Goal: Transaction & Acquisition: Purchase product/service

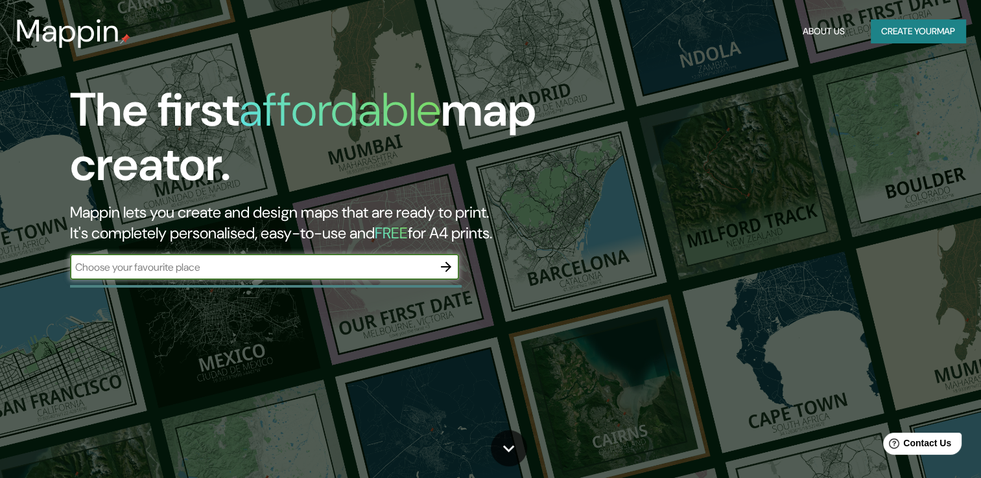
click at [334, 264] on input "text" at bounding box center [251, 267] width 363 height 15
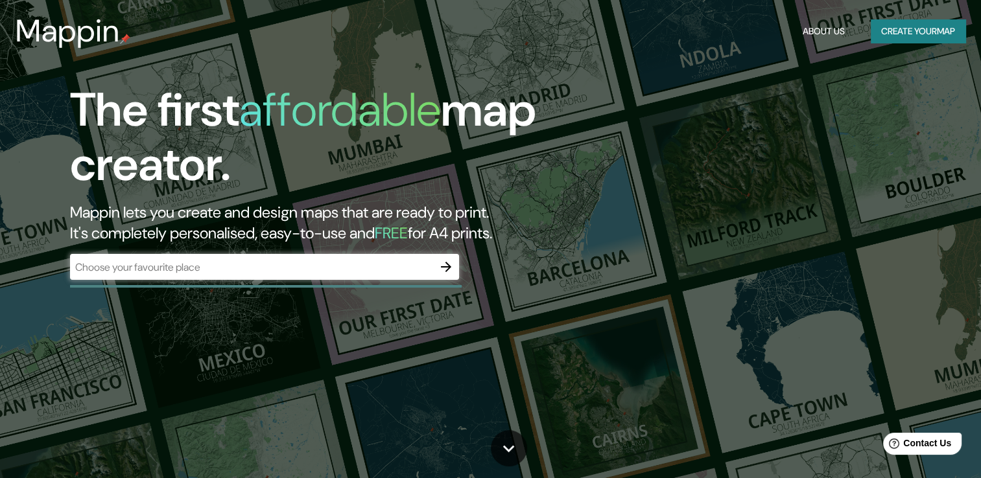
click at [407, 255] on div "​" at bounding box center [264, 267] width 389 height 26
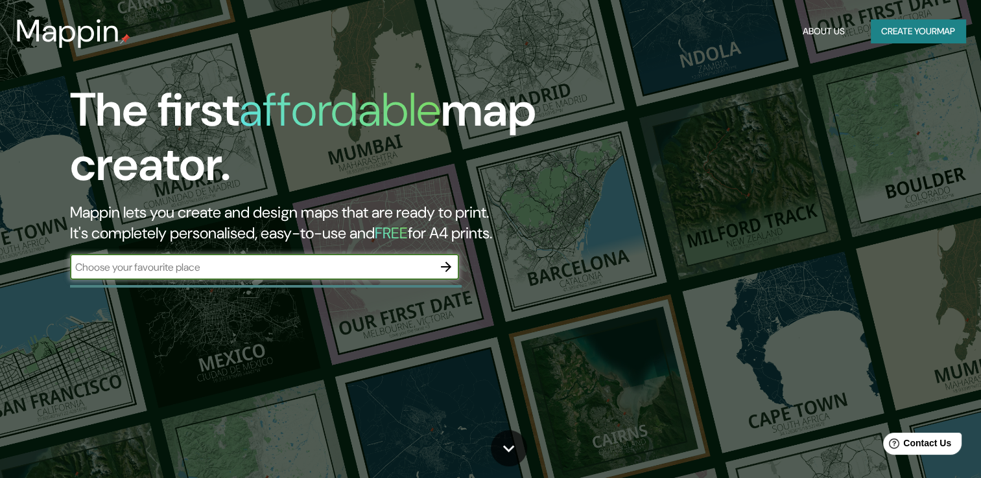
click at [115, 270] on input "text" at bounding box center [251, 267] width 363 height 15
type input "bogota"
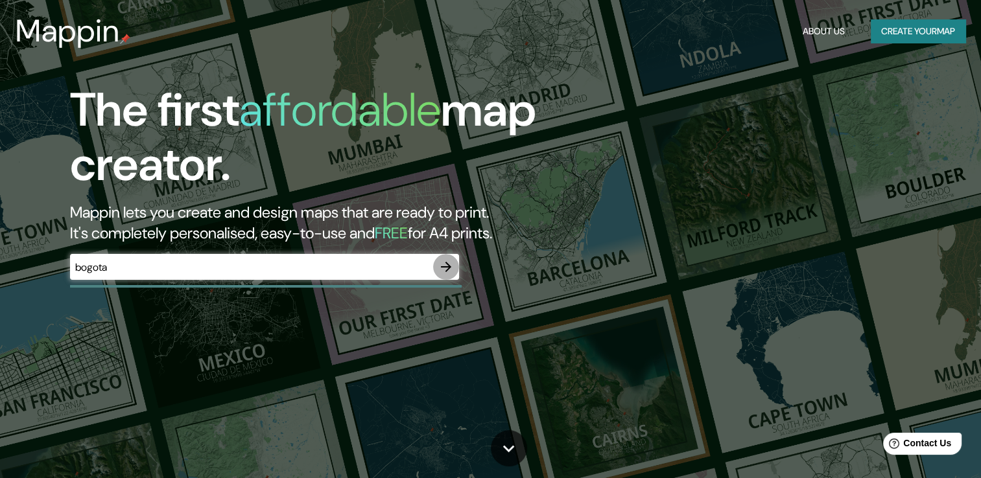
click at [447, 273] on icon "button" at bounding box center [446, 267] width 16 height 16
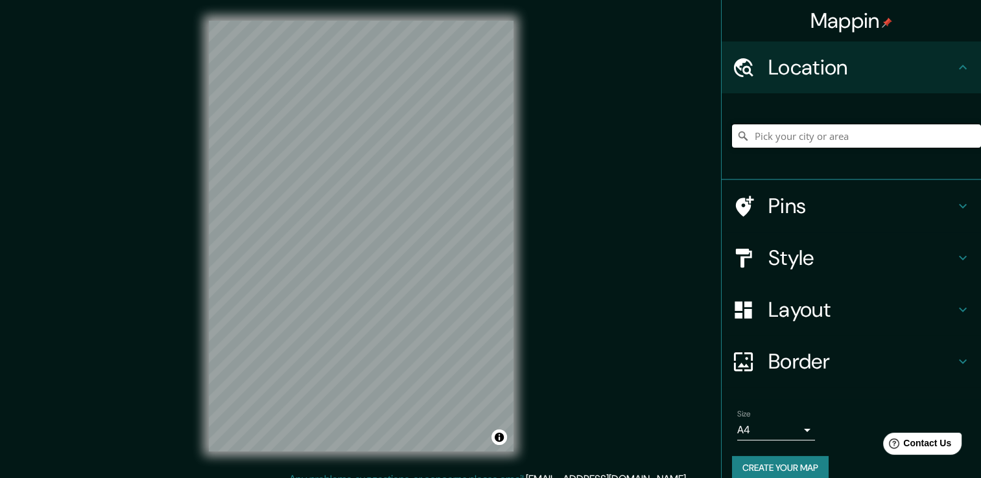
click at [887, 143] on input "Pick your city or area" at bounding box center [856, 135] width 249 height 23
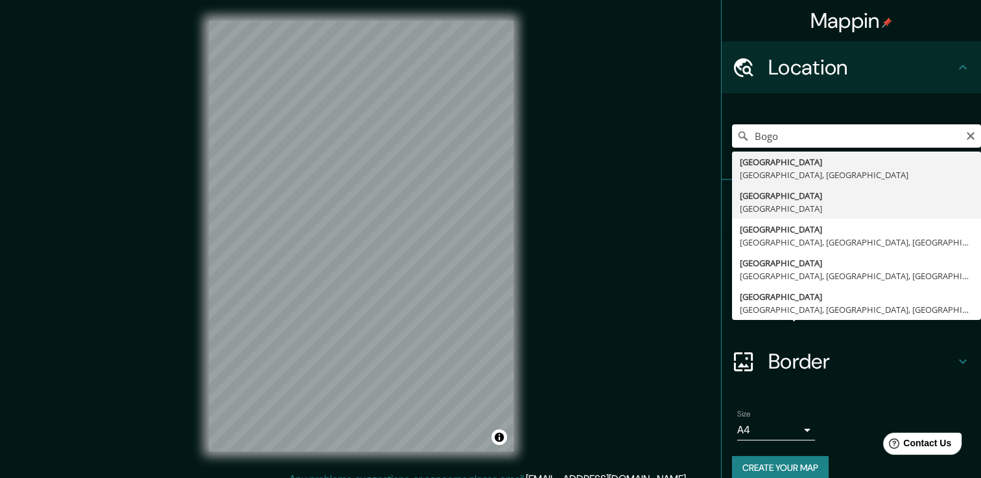
type input "[GEOGRAPHIC_DATA], [GEOGRAPHIC_DATA]"
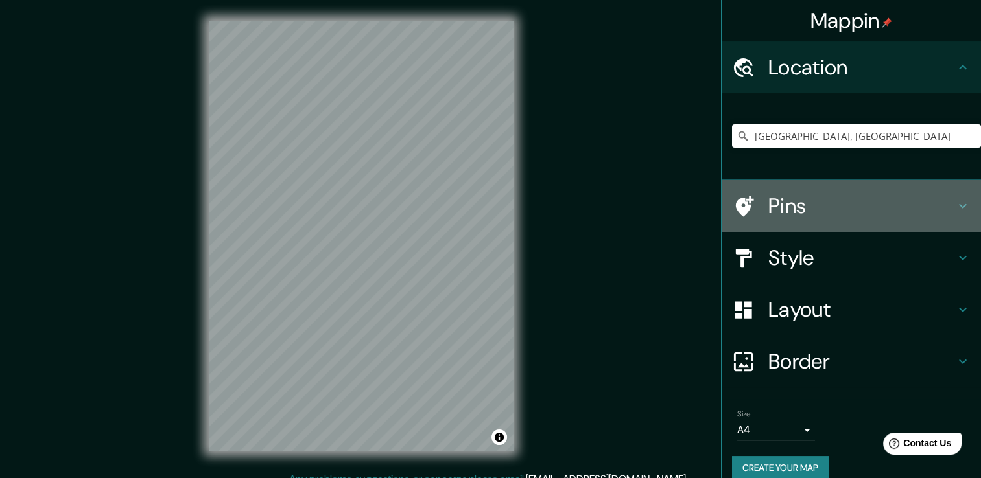
click at [898, 205] on h4 "Pins" at bounding box center [861, 206] width 187 height 26
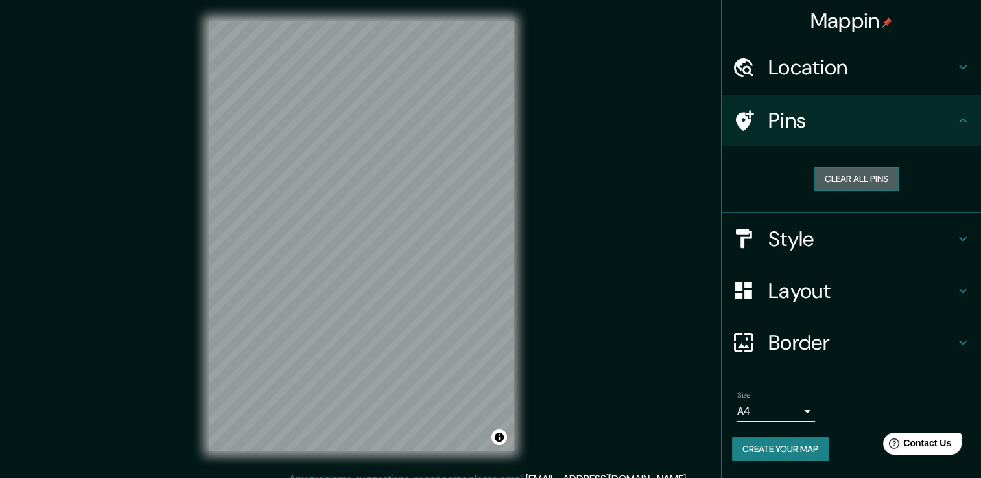
click at [849, 187] on button "Clear all pins" at bounding box center [856, 179] width 84 height 24
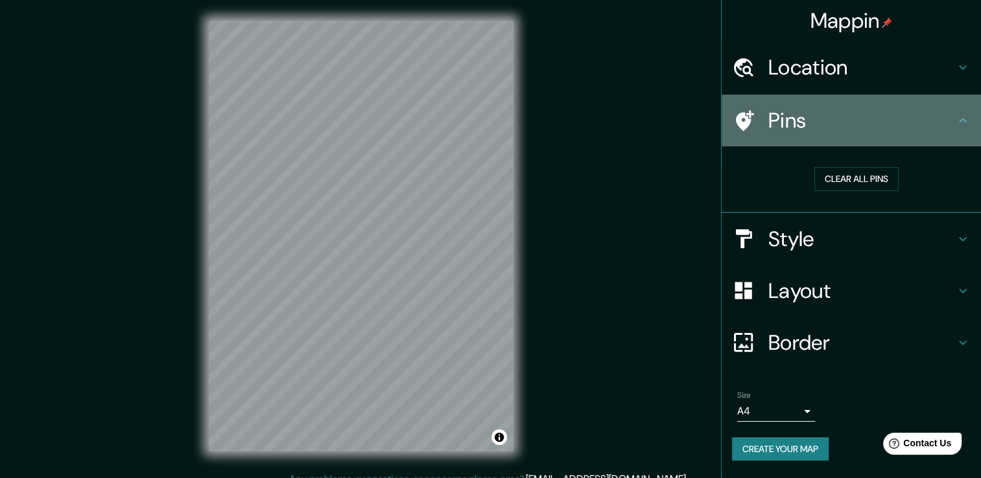
click at [966, 126] on icon at bounding box center [963, 121] width 16 height 16
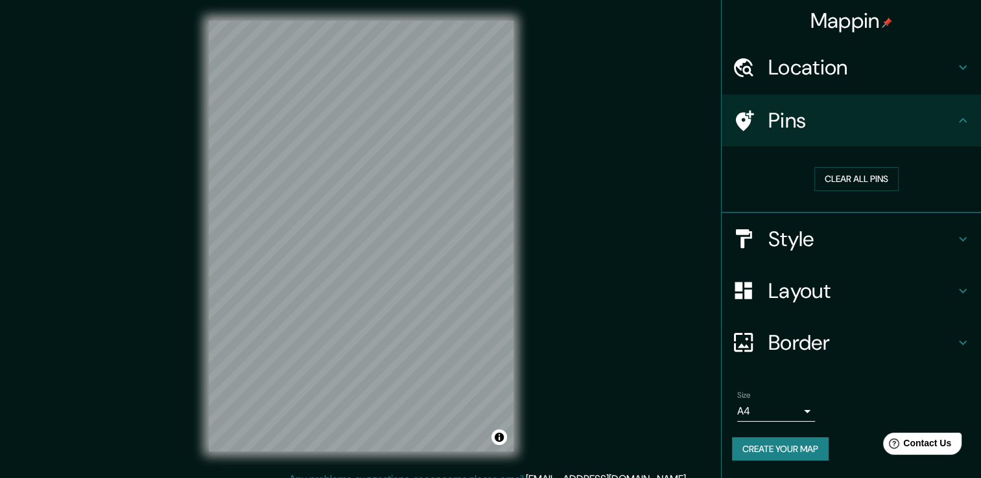
click at [855, 248] on h4 "Style" at bounding box center [861, 239] width 187 height 26
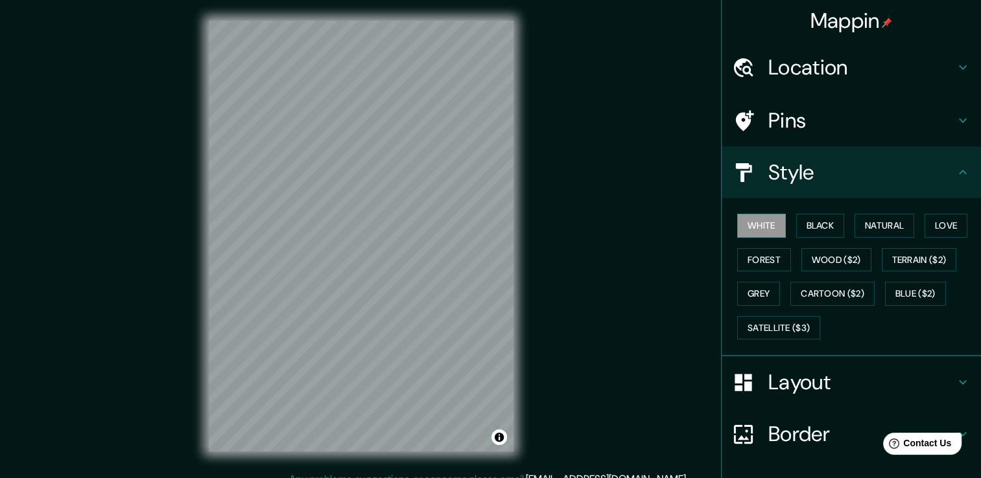
click at [819, 393] on h4 "Layout" at bounding box center [861, 382] width 187 height 26
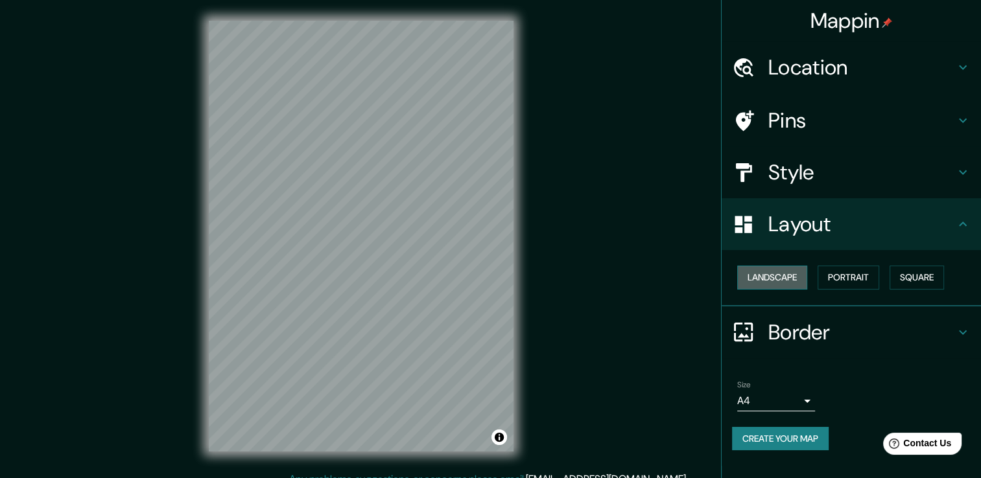
click at [756, 281] on button "Landscape" at bounding box center [772, 278] width 70 height 24
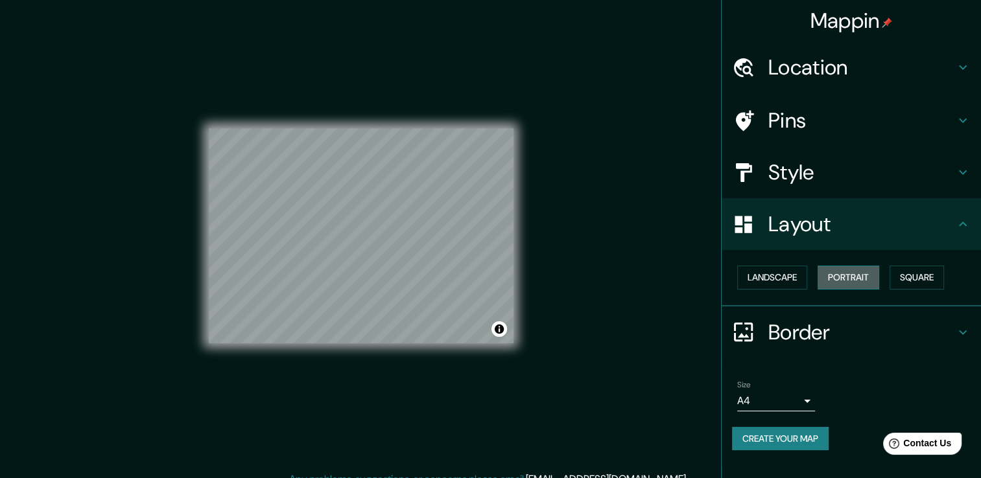
click at [820, 270] on button "Portrait" at bounding box center [848, 278] width 62 height 24
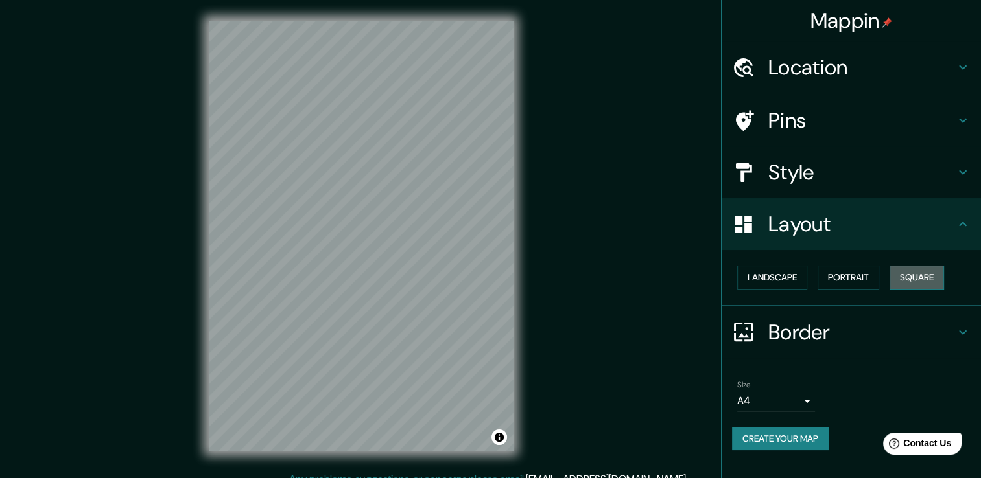
click at [903, 277] on button "Square" at bounding box center [916, 278] width 54 height 24
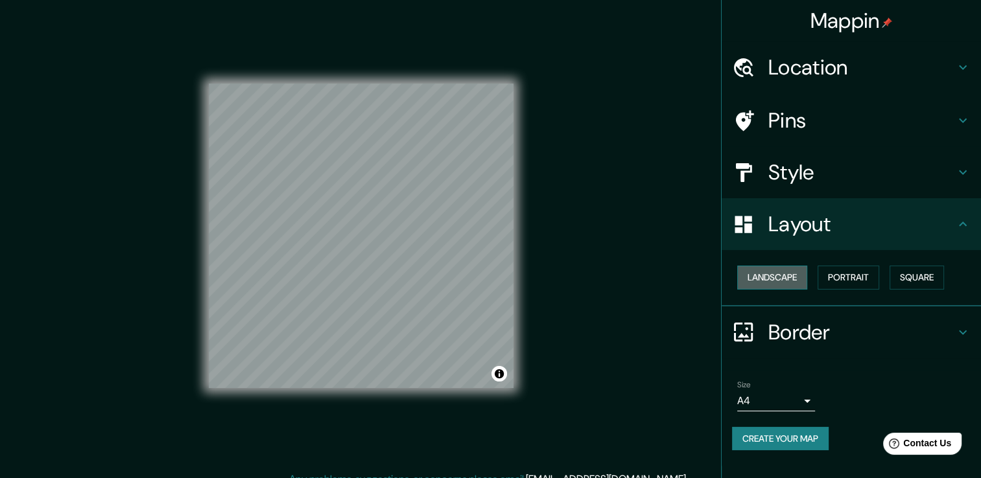
click at [780, 286] on button "Landscape" at bounding box center [772, 278] width 70 height 24
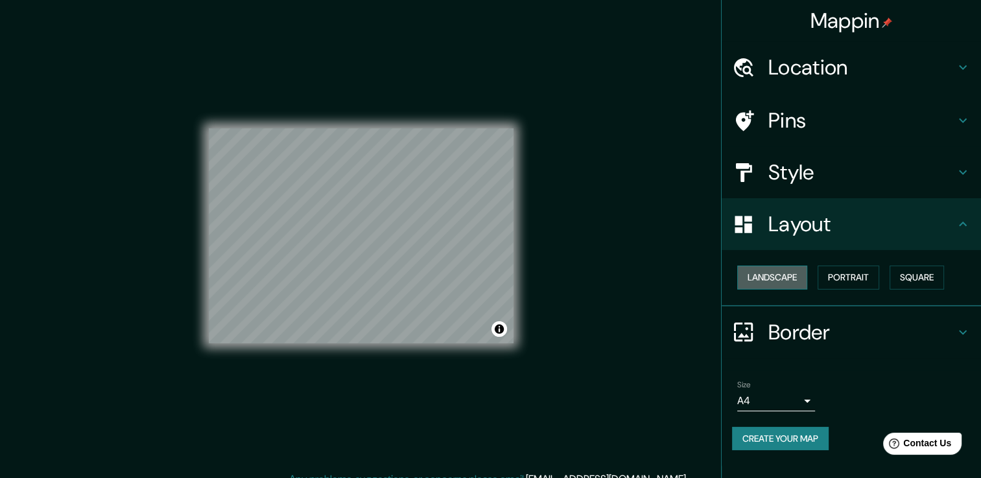
click at [780, 285] on button "Landscape" at bounding box center [772, 278] width 70 height 24
click at [853, 267] on button "Portrait" at bounding box center [848, 278] width 62 height 24
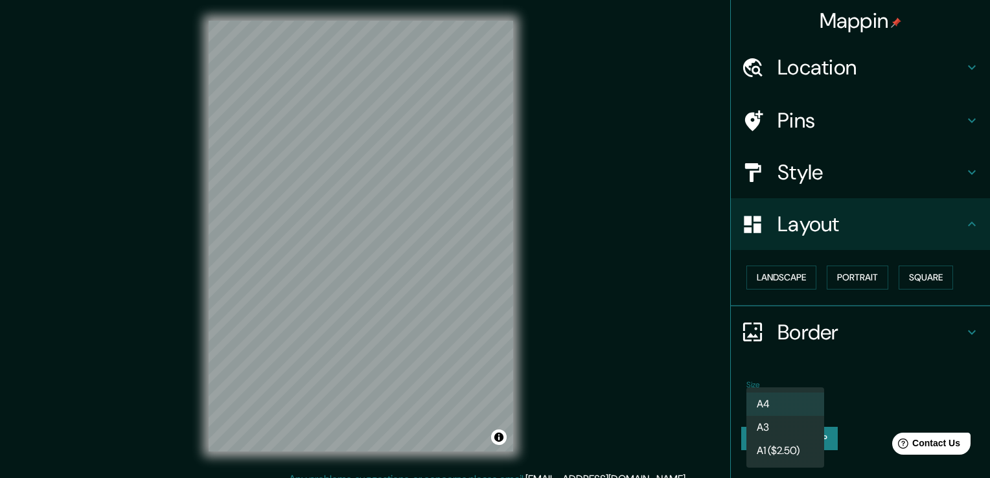
click at [762, 393] on body "Mappin Location [GEOGRAPHIC_DATA], [GEOGRAPHIC_DATA] Pins Style Layout Landscap…" at bounding box center [495, 239] width 990 height 478
click at [715, 382] on div at bounding box center [495, 239] width 990 height 478
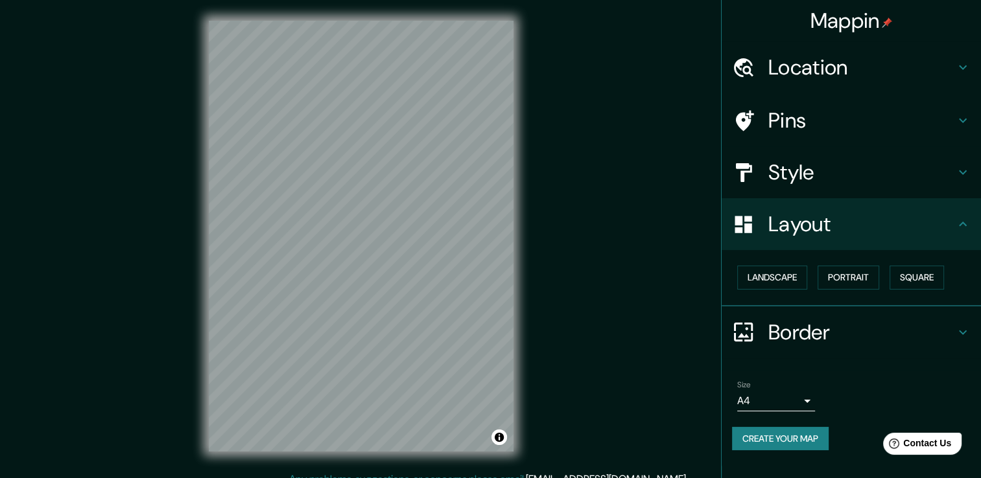
click at [568, 478] on html "Mappin Location [GEOGRAPHIC_DATA], [GEOGRAPHIC_DATA] Pins Style Layout Landscap…" at bounding box center [490, 239] width 981 height 478
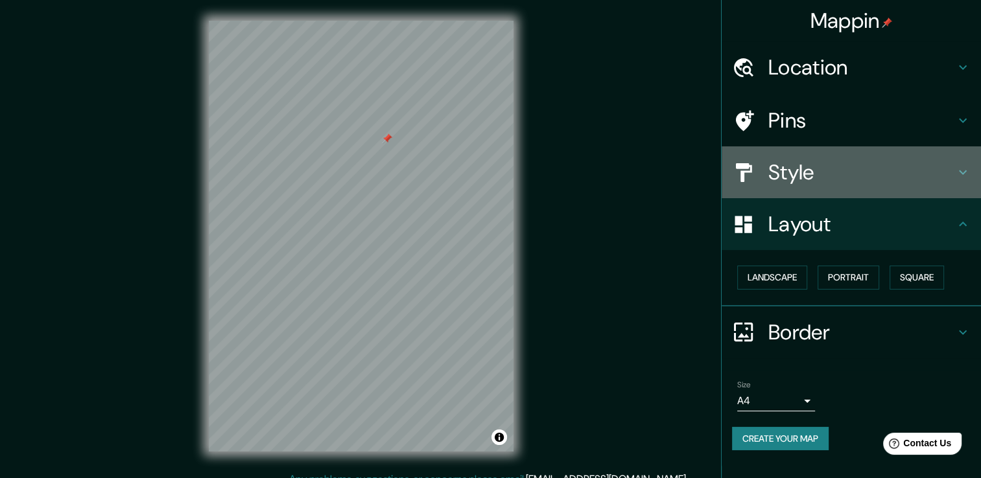
click at [883, 185] on div "Style" at bounding box center [850, 172] width 259 height 52
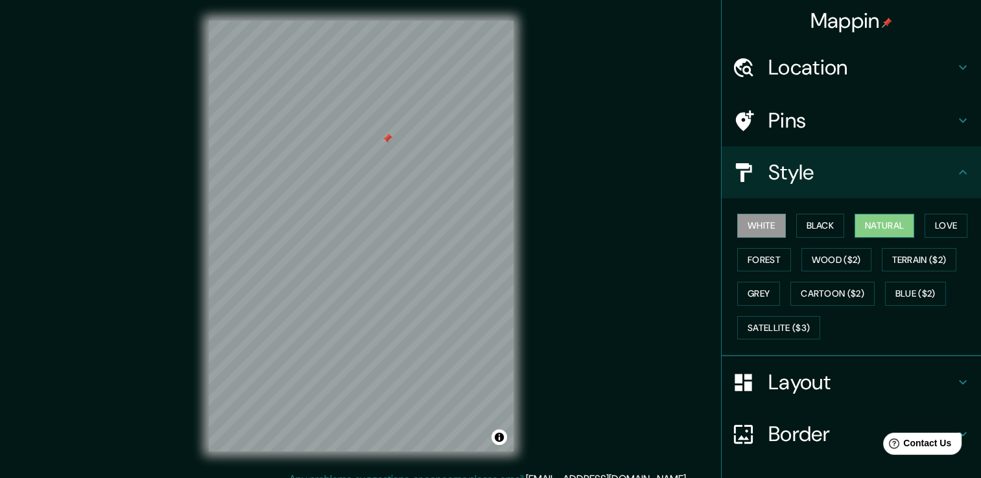
click at [879, 216] on button "Natural" at bounding box center [884, 226] width 60 height 24
click at [754, 265] on button "Forest" at bounding box center [764, 260] width 54 height 24
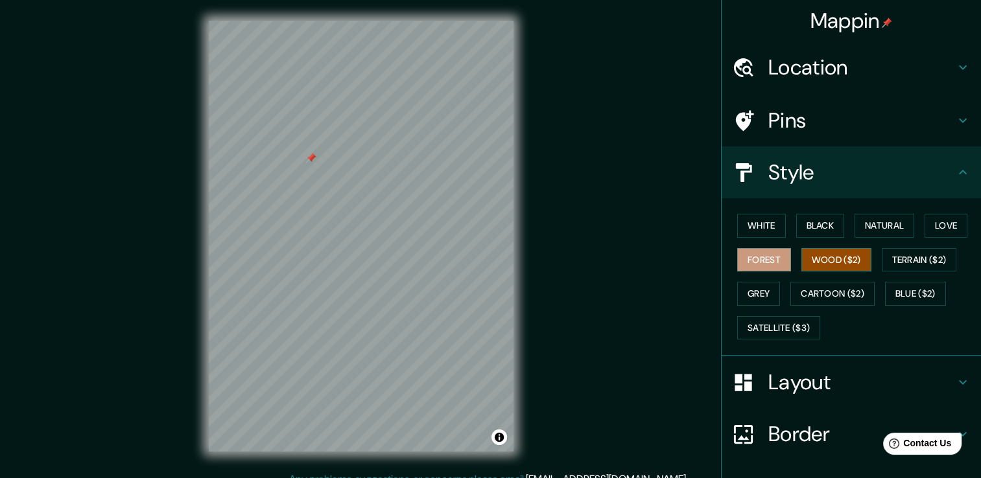
click at [826, 253] on button "Wood ($2)" at bounding box center [836, 260] width 70 height 24
click at [882, 260] on button "Terrain ($2)" at bounding box center [918, 260] width 75 height 24
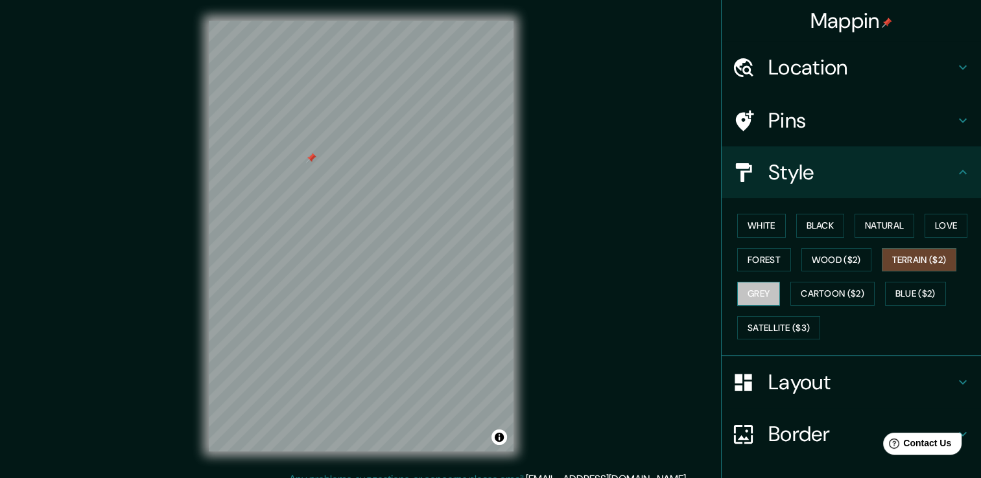
click at [763, 290] on button "Grey" at bounding box center [758, 294] width 43 height 24
click at [844, 279] on div "White Black Natural Love Forest Wood ($2) Terrain ($2) Grey Cartoon ($2) Blue (…" at bounding box center [856, 277] width 249 height 136
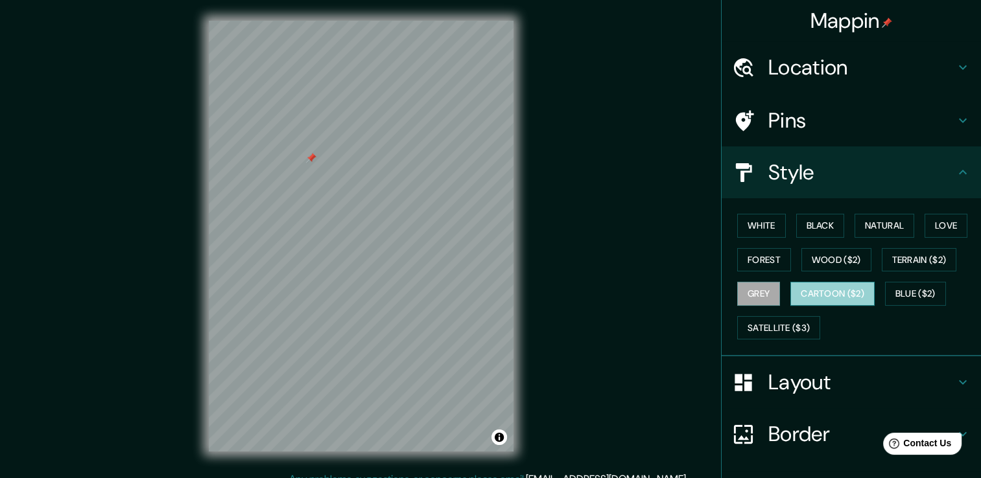
click at [820, 288] on button "Cartoon ($2)" at bounding box center [832, 294] width 84 height 24
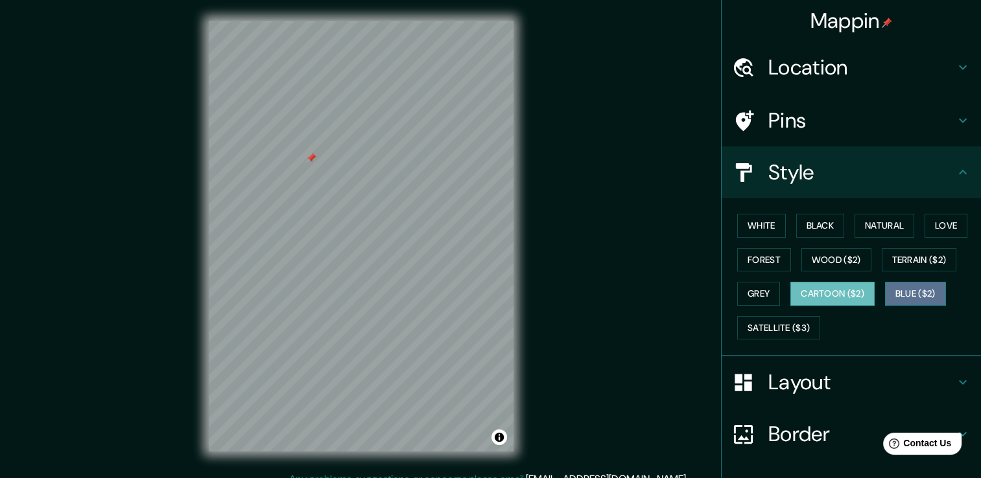
click at [909, 287] on button "Blue ($2)" at bounding box center [915, 294] width 61 height 24
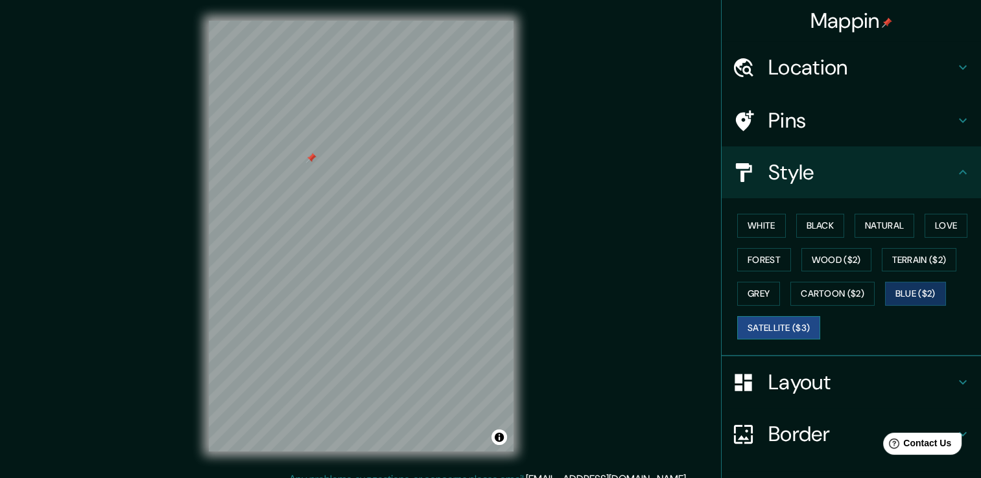
click at [773, 329] on button "Satellite ($3)" at bounding box center [778, 328] width 83 height 24
click at [756, 234] on button "White" at bounding box center [761, 226] width 49 height 24
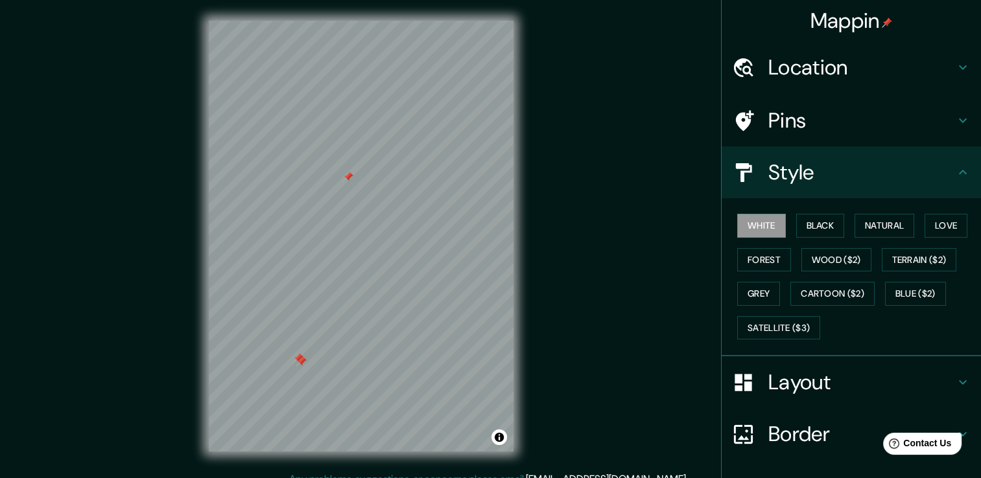
click at [783, 123] on h4 "Pins" at bounding box center [861, 121] width 187 height 26
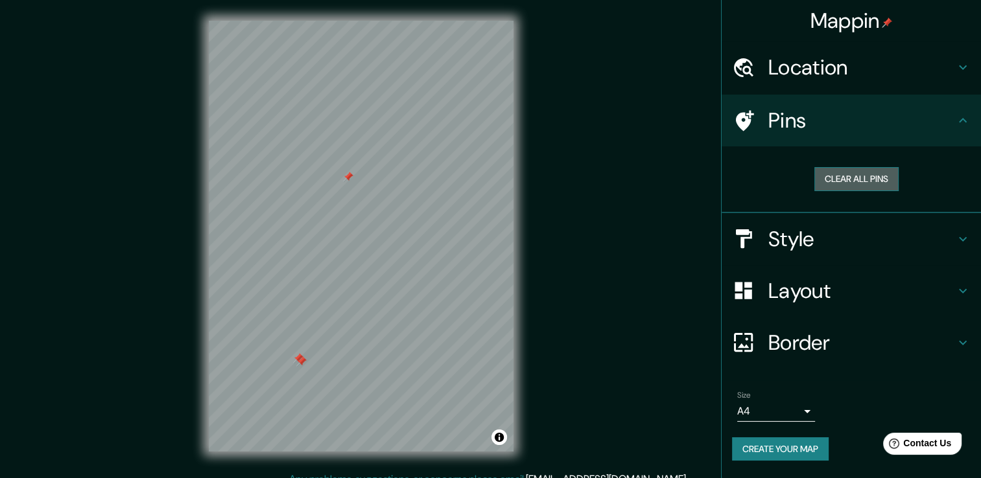
click at [832, 183] on button "Clear all pins" at bounding box center [856, 179] width 84 height 24
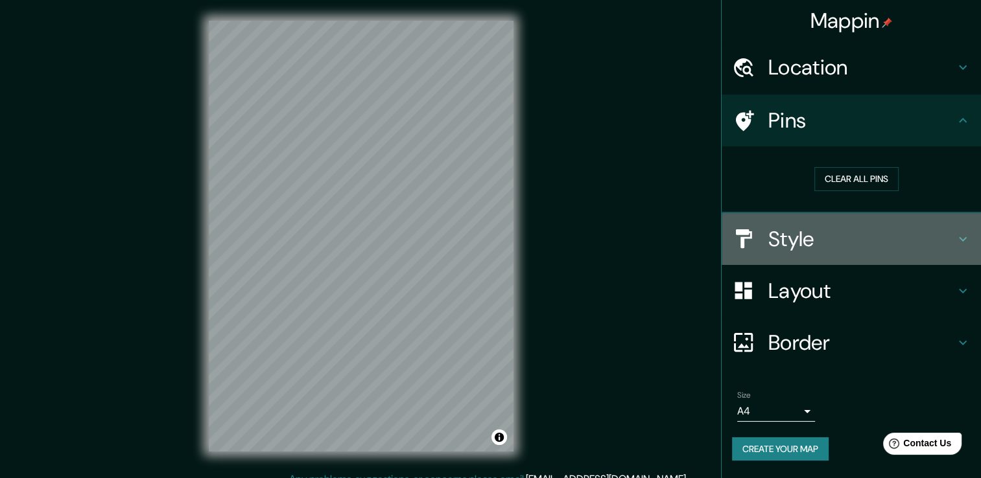
click at [843, 229] on h4 "Style" at bounding box center [861, 239] width 187 height 26
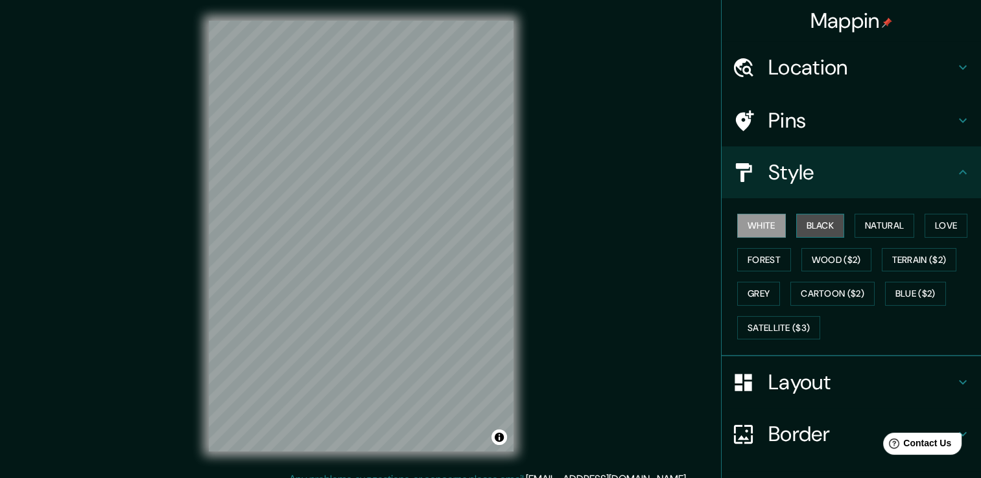
click at [817, 232] on button "Black" at bounding box center [820, 226] width 49 height 24
